Goal: Navigation & Orientation: Find specific page/section

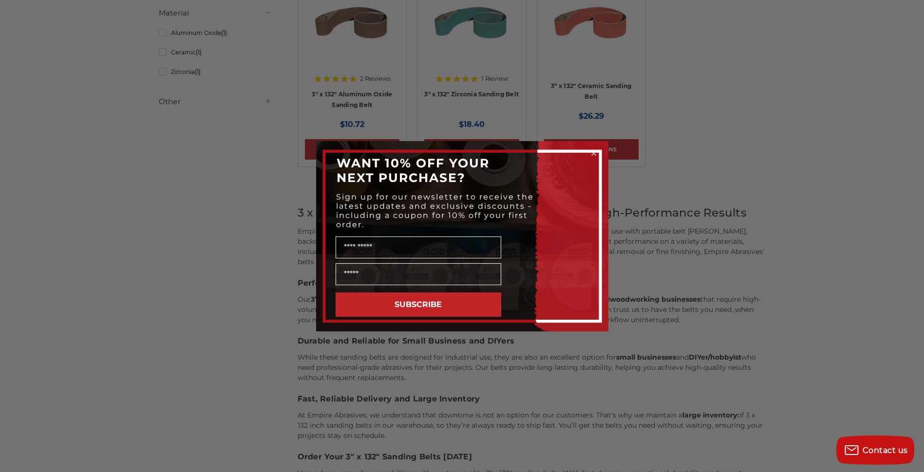
scroll to position [243, 0]
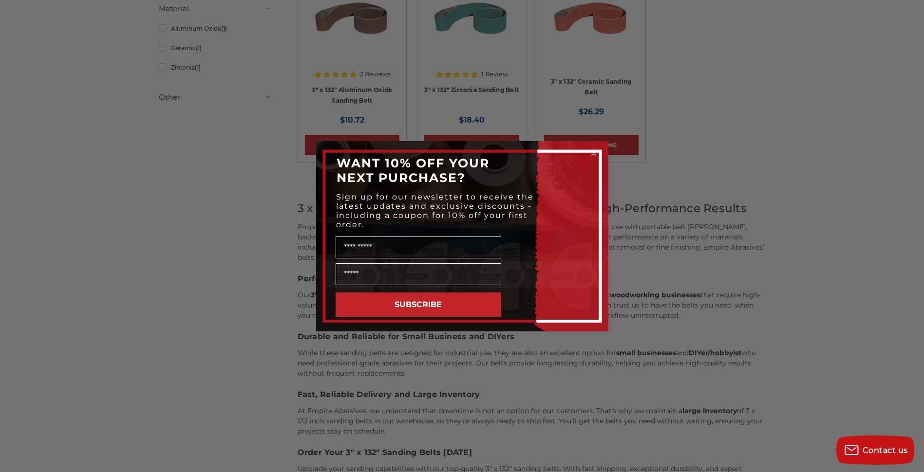
click at [593, 150] on circle "Close dialog" at bounding box center [593, 153] width 9 height 9
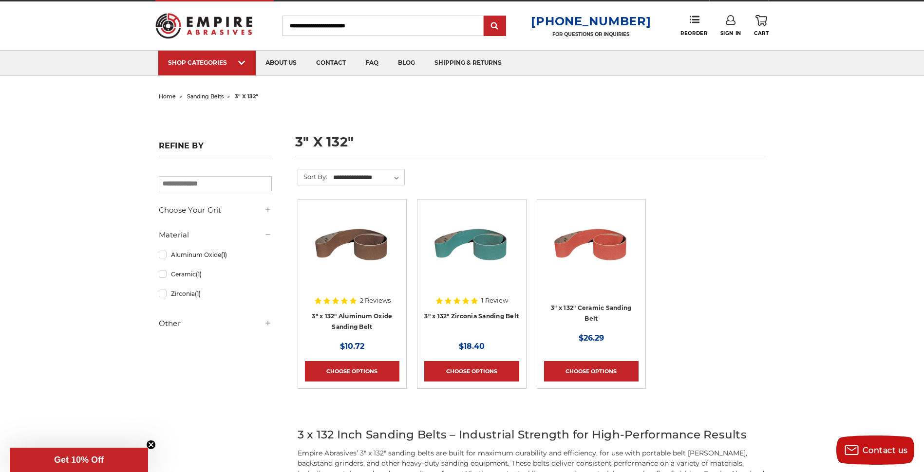
scroll to position [0, 0]
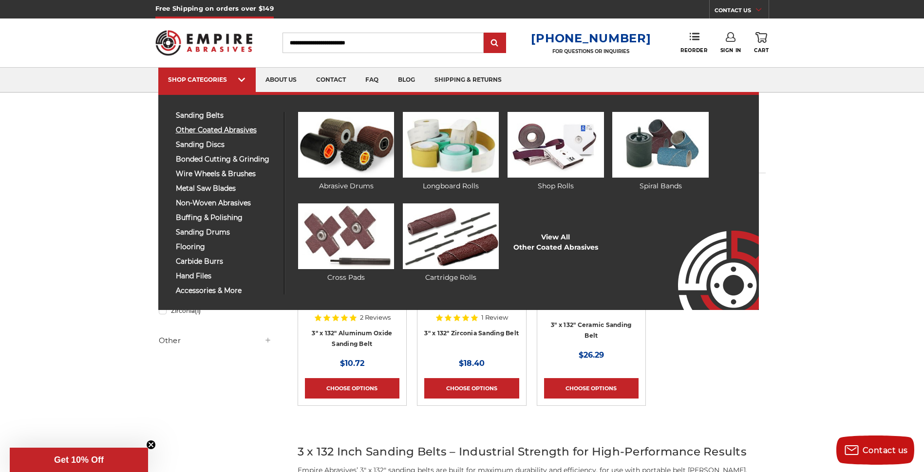
click at [198, 129] on span "other coated abrasives" at bounding box center [226, 130] width 101 height 7
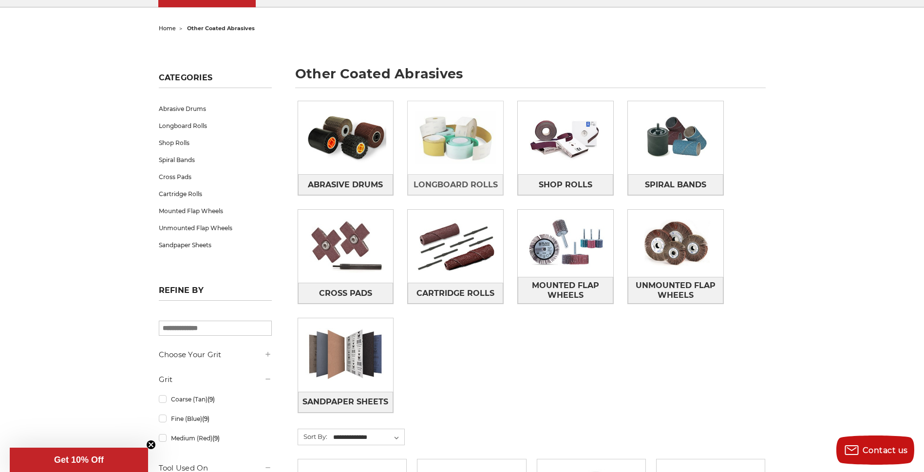
scroll to position [49, 0]
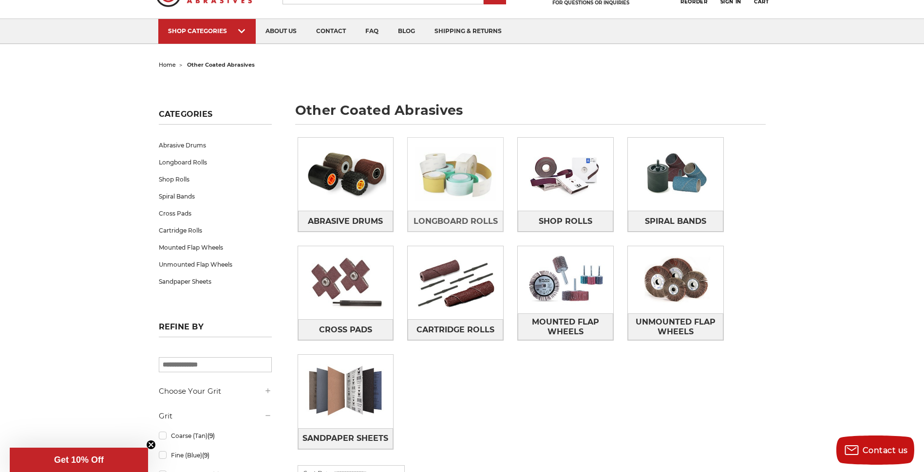
click at [432, 187] on img at bounding box center [455, 174] width 95 height 67
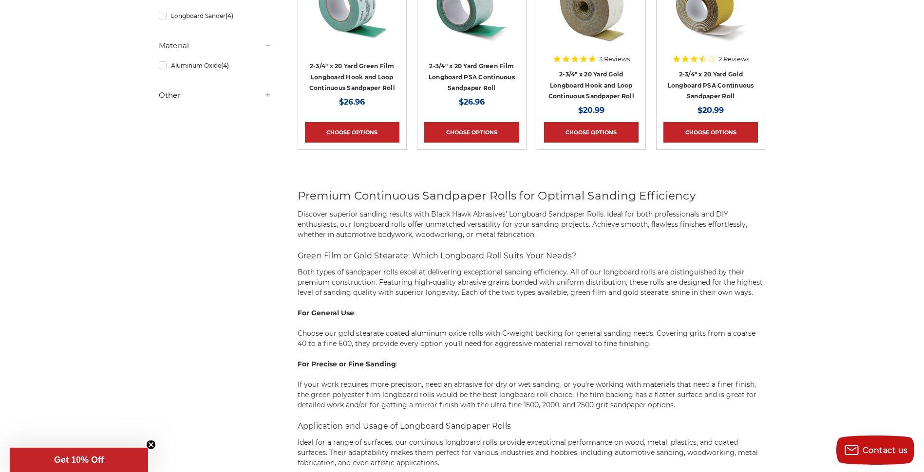
scroll to position [243, 0]
